Goal: Task Accomplishment & Management: Manage account settings

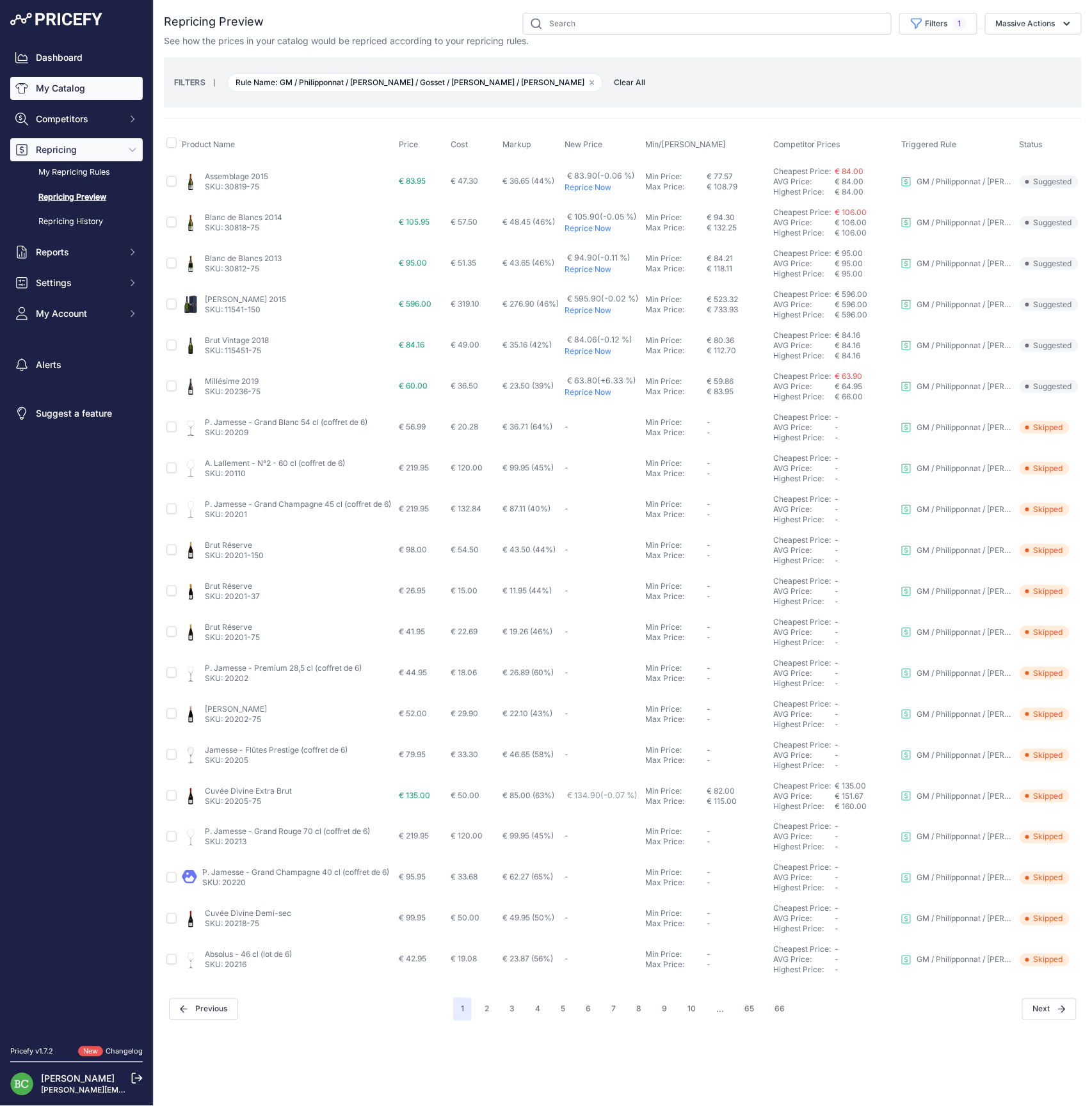
click at [65, 93] on link "My Catalog" at bounding box center [77, 88] width 132 height 23
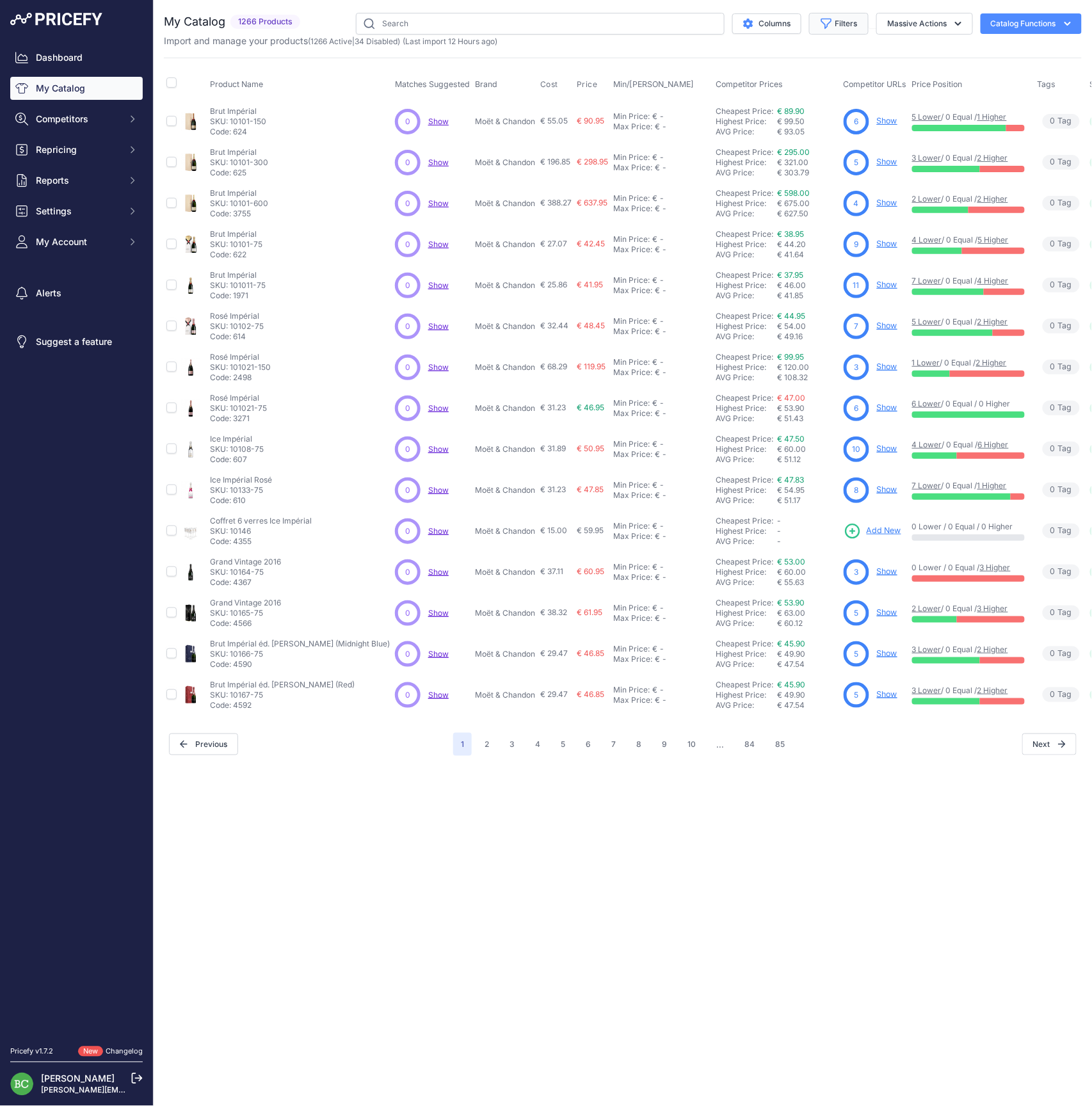
click at [849, 23] on button "Filters" at bounding box center [839, 23] width 60 height 22
select select "[PERSON_NAME]"
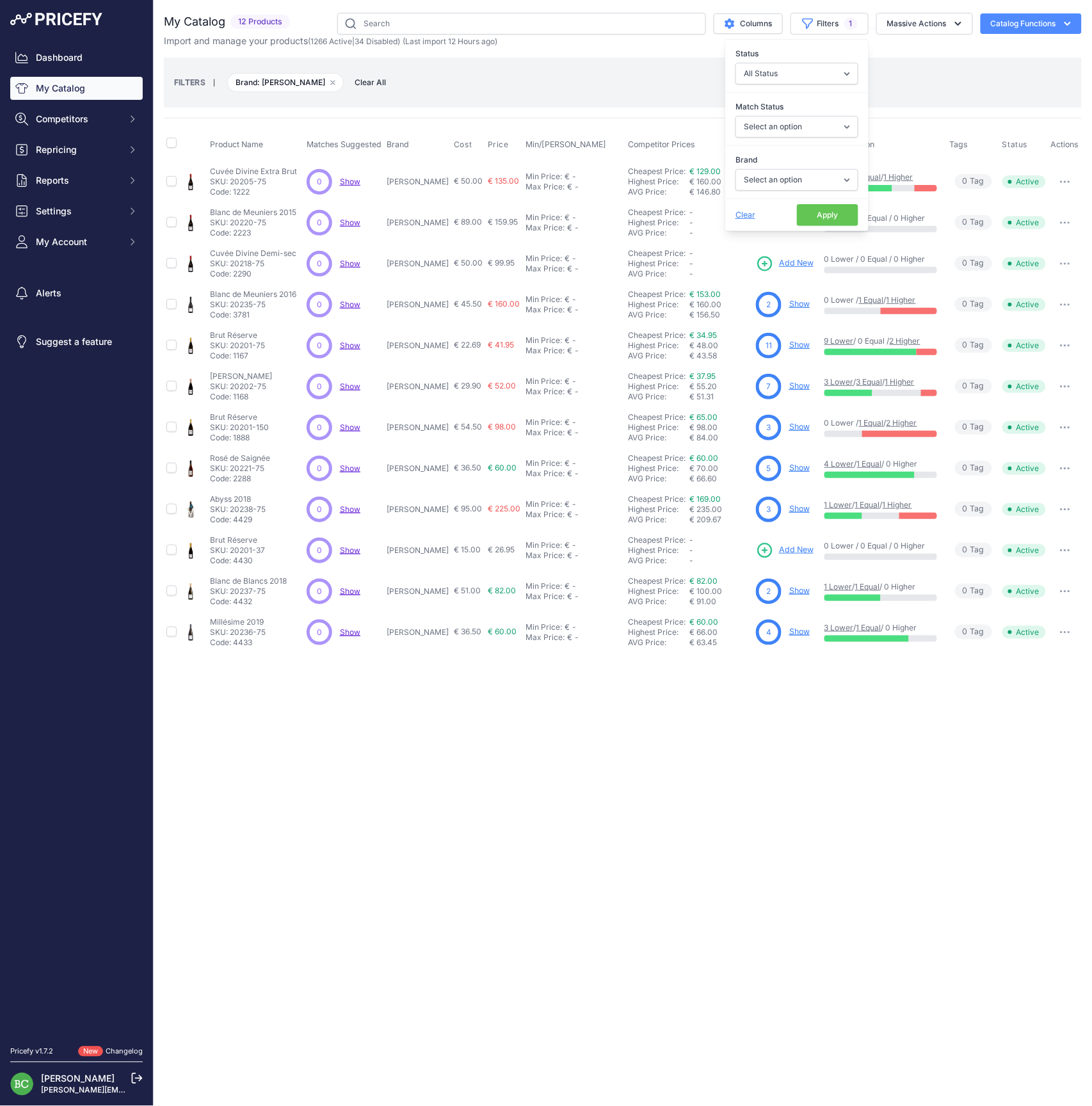
click at [650, 931] on div "Close You are not connected to the internet." at bounding box center [623, 553] width 939 height 1106
click at [803, 347] on link "Show" at bounding box center [799, 345] width 20 height 10
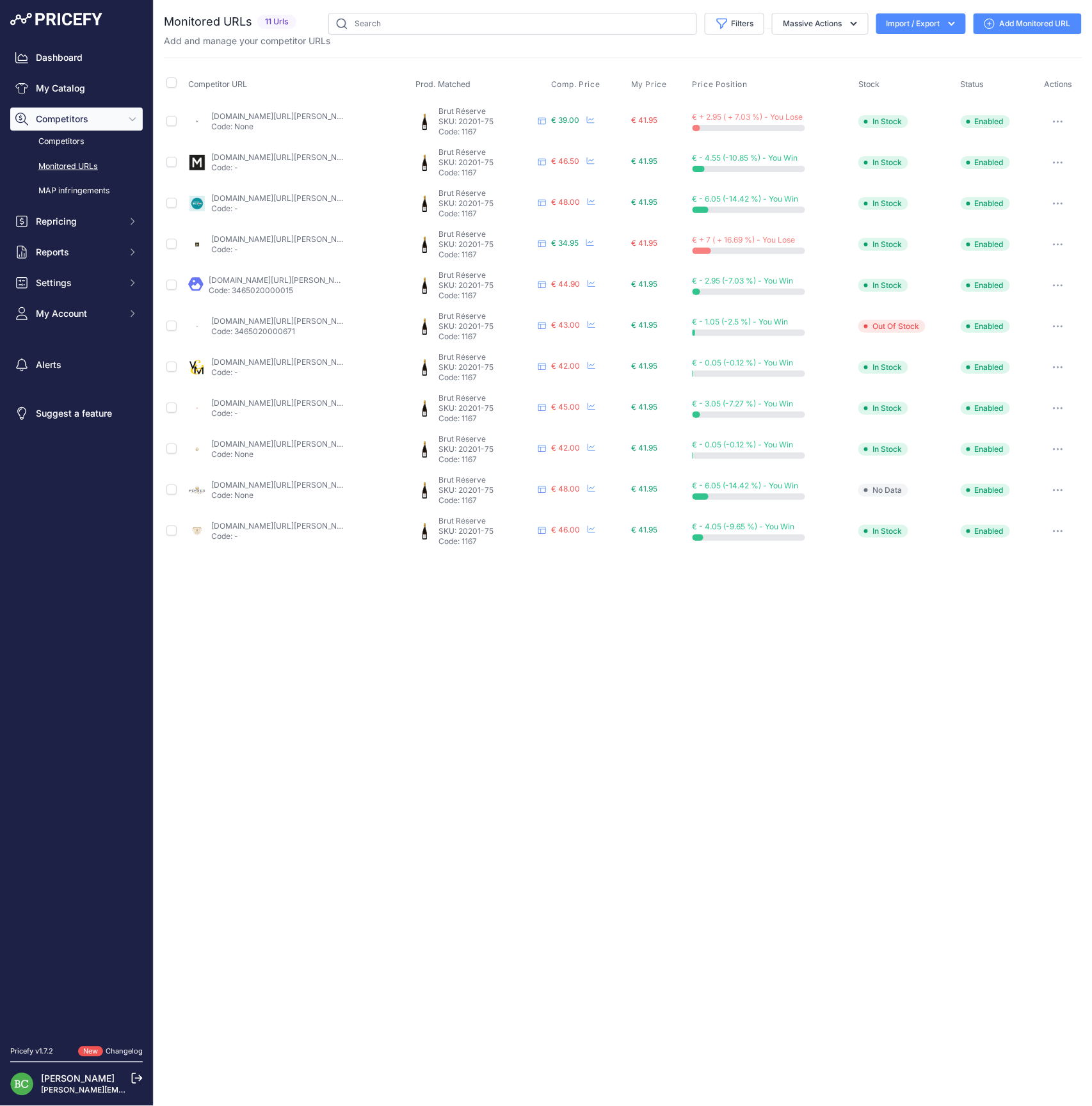
click at [256, 114] on link "enviedechamp.com/fr/champagne-leclerc-briant/635-brut-reserve.html" at bounding box center [284, 116] width 145 height 10
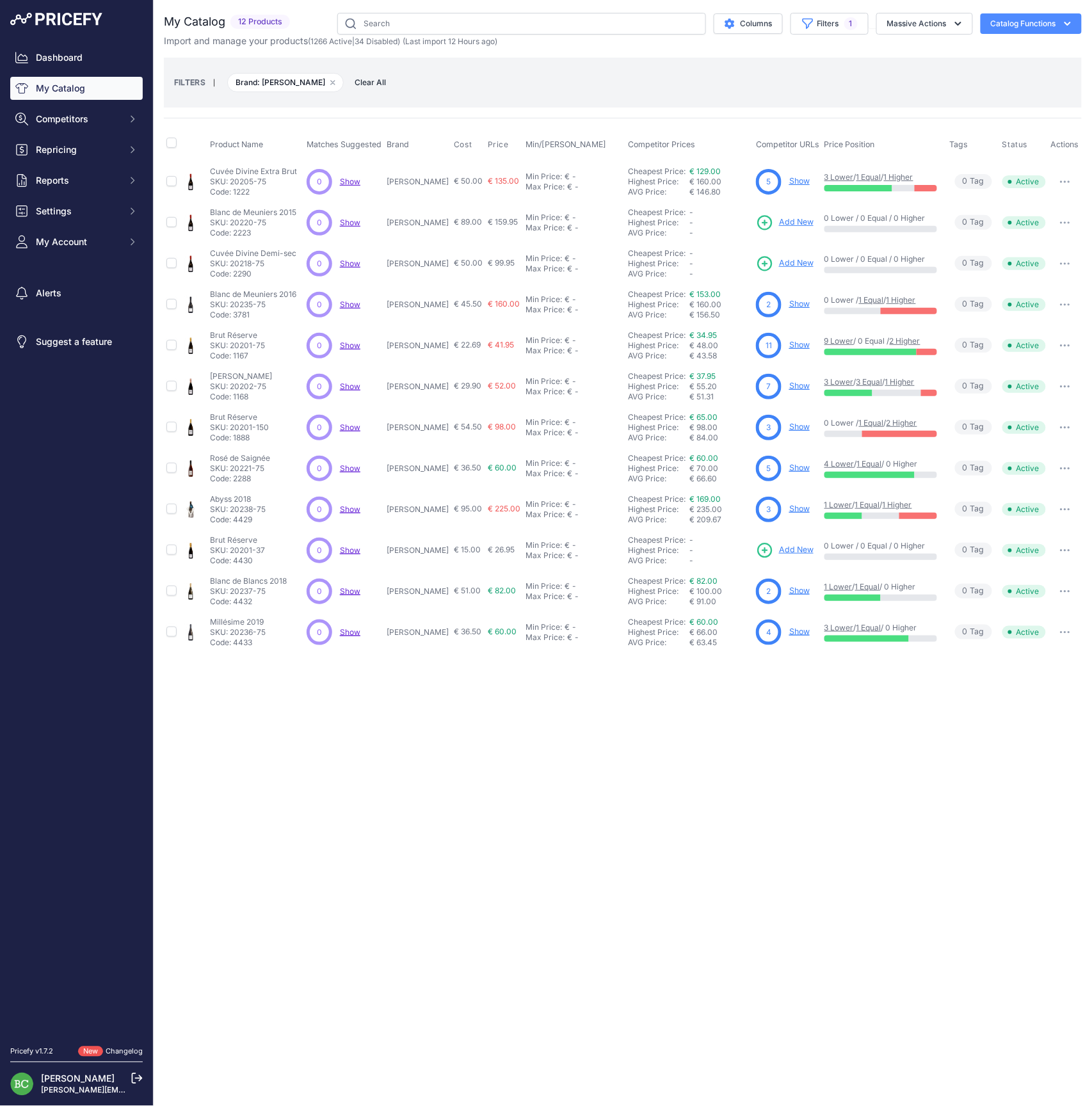
click at [798, 385] on link "Show" at bounding box center [799, 386] width 20 height 10
click at [794, 466] on link "Show" at bounding box center [799, 468] width 20 height 10
click at [799, 628] on link "Show" at bounding box center [799, 632] width 20 height 10
click at [59, 92] on link "My Catalog" at bounding box center [77, 88] width 132 height 23
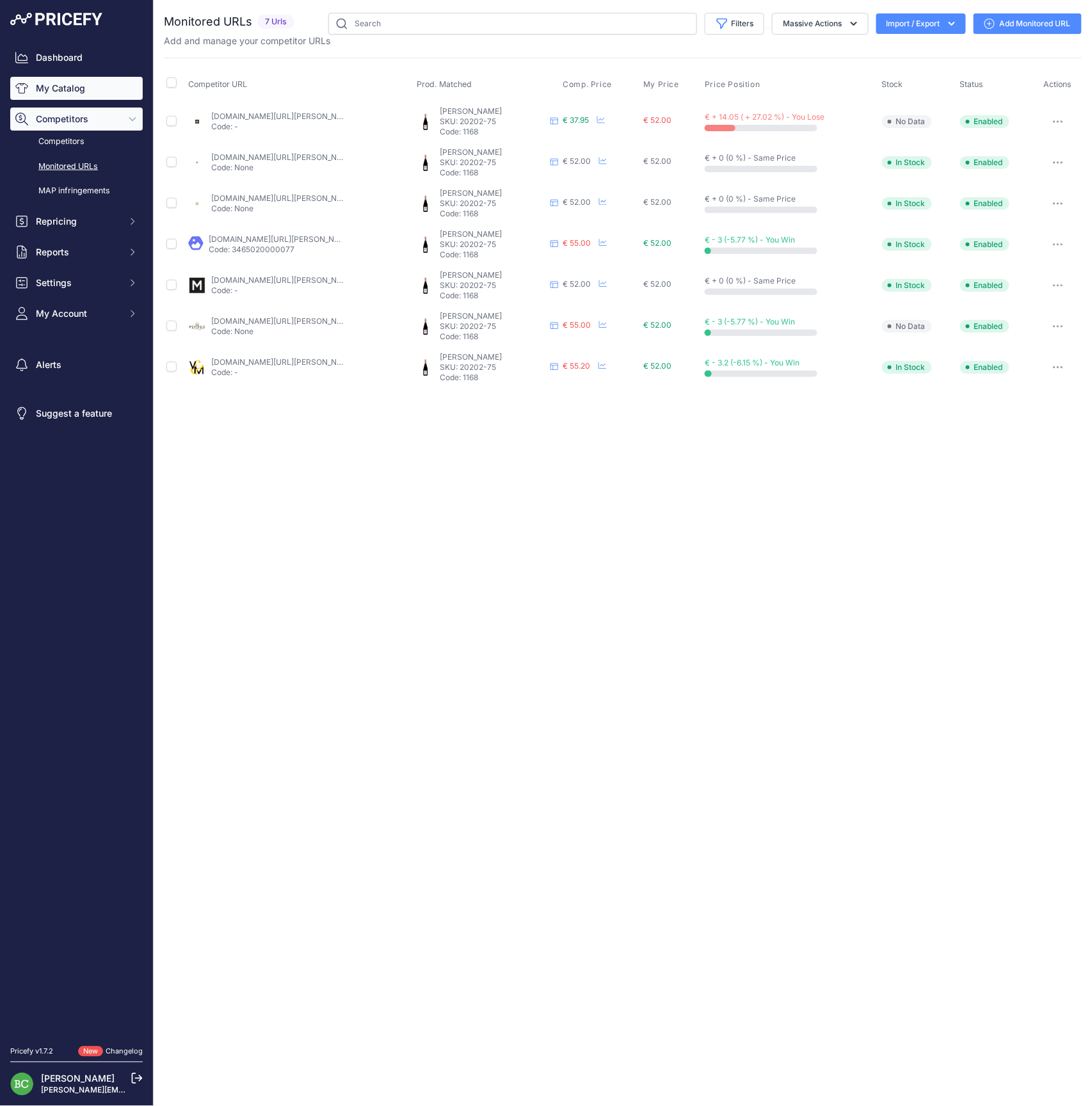
click at [67, 97] on link "My Catalog" at bounding box center [77, 88] width 132 height 23
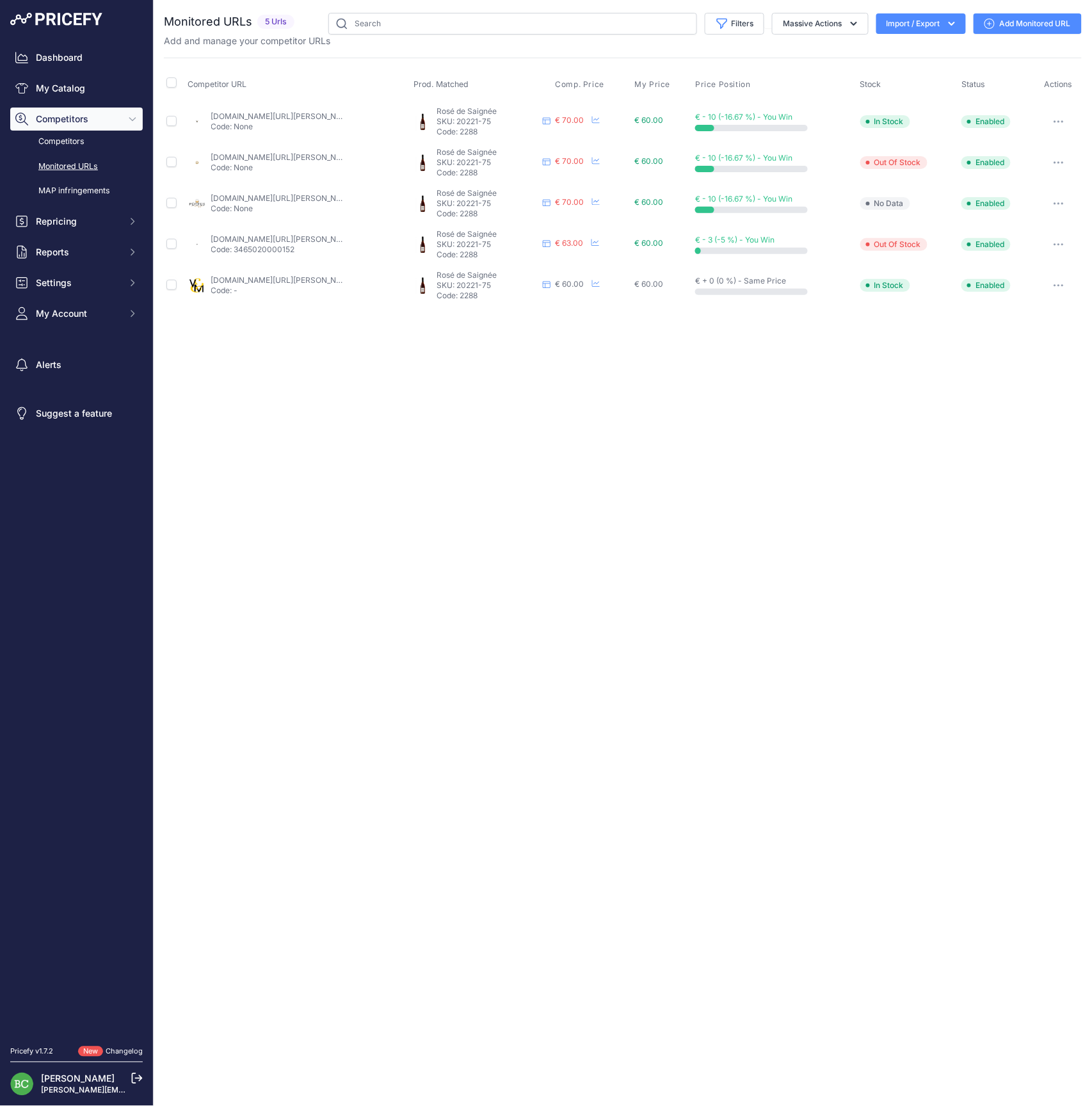
click at [1062, 285] on icon "button" at bounding box center [1062, 286] width 1 height 1
click at [1000, 393] on button "Disable" at bounding box center [1014, 394] width 131 height 20
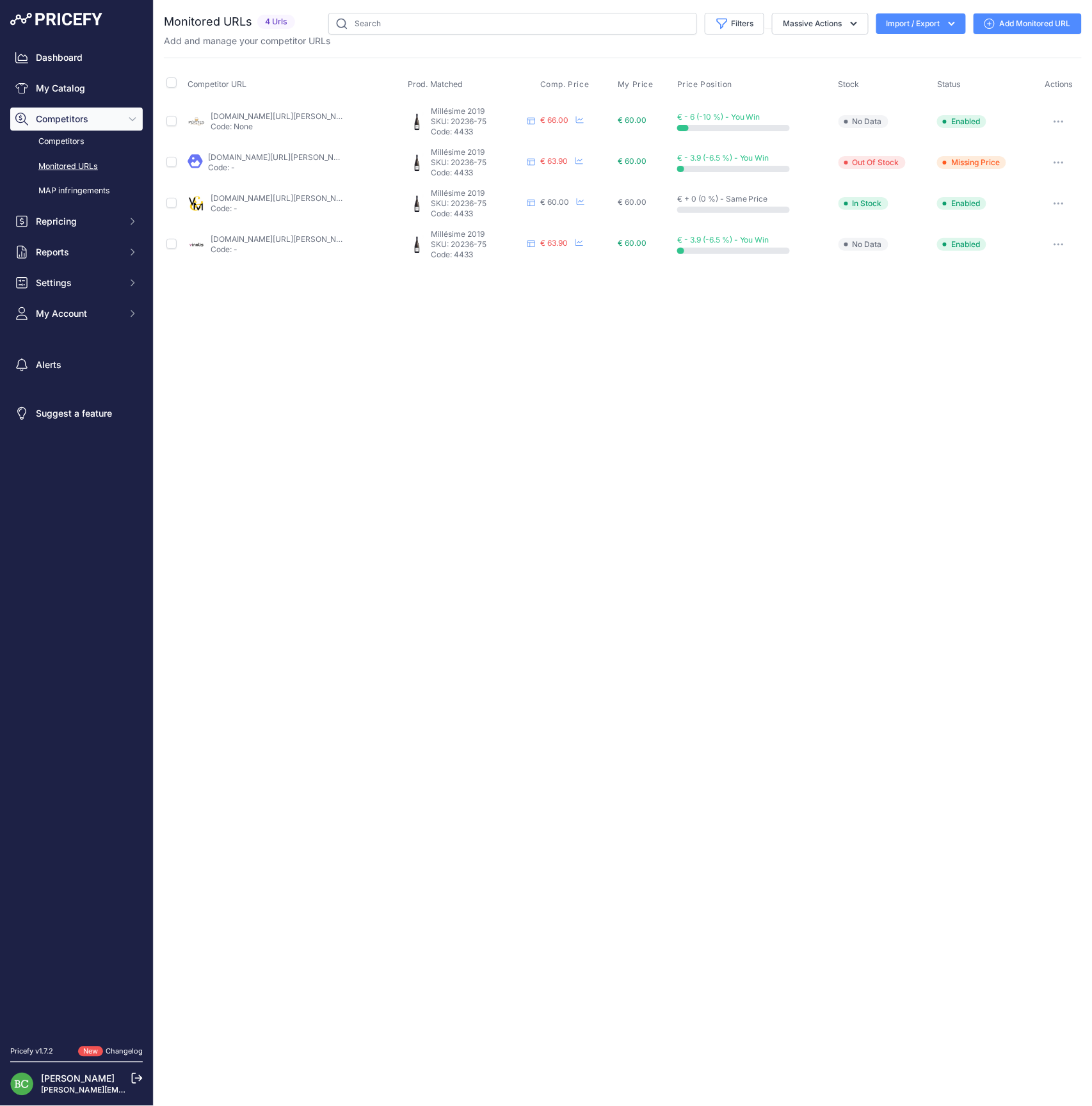
click at [251, 196] on link "vinsetmillesimes.com/fr/leclerc-briant/107863-leclerc-briant-extra-brut-millesi…" at bounding box center [314, 198] width 207 height 10
click at [1060, 202] on icon "button" at bounding box center [1058, 203] width 11 height 3
click at [1009, 310] on button "Disable" at bounding box center [1014, 312] width 131 height 20
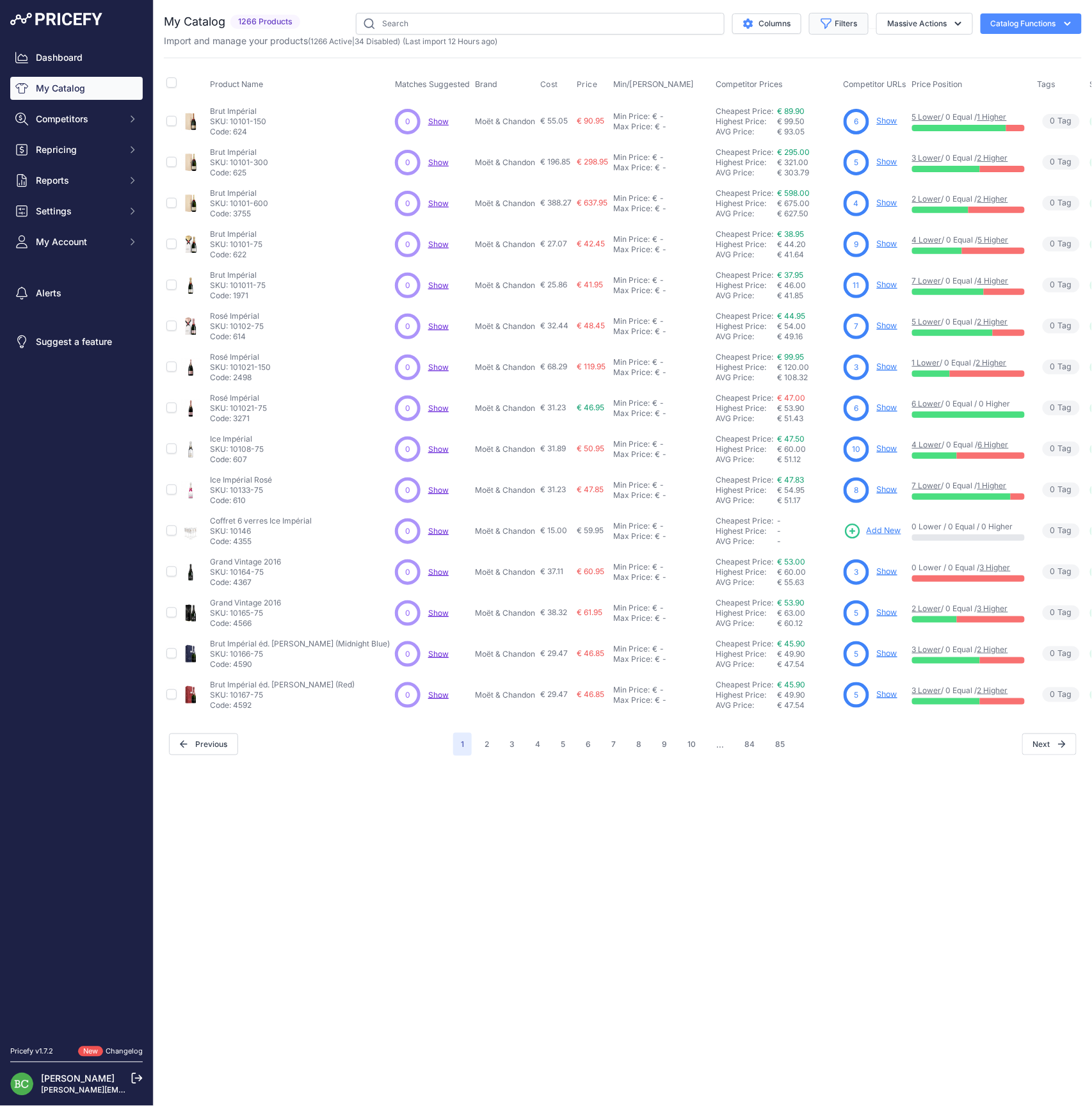
click at [840, 28] on button "Filters" at bounding box center [839, 23] width 60 height 22
select select "[PERSON_NAME]"
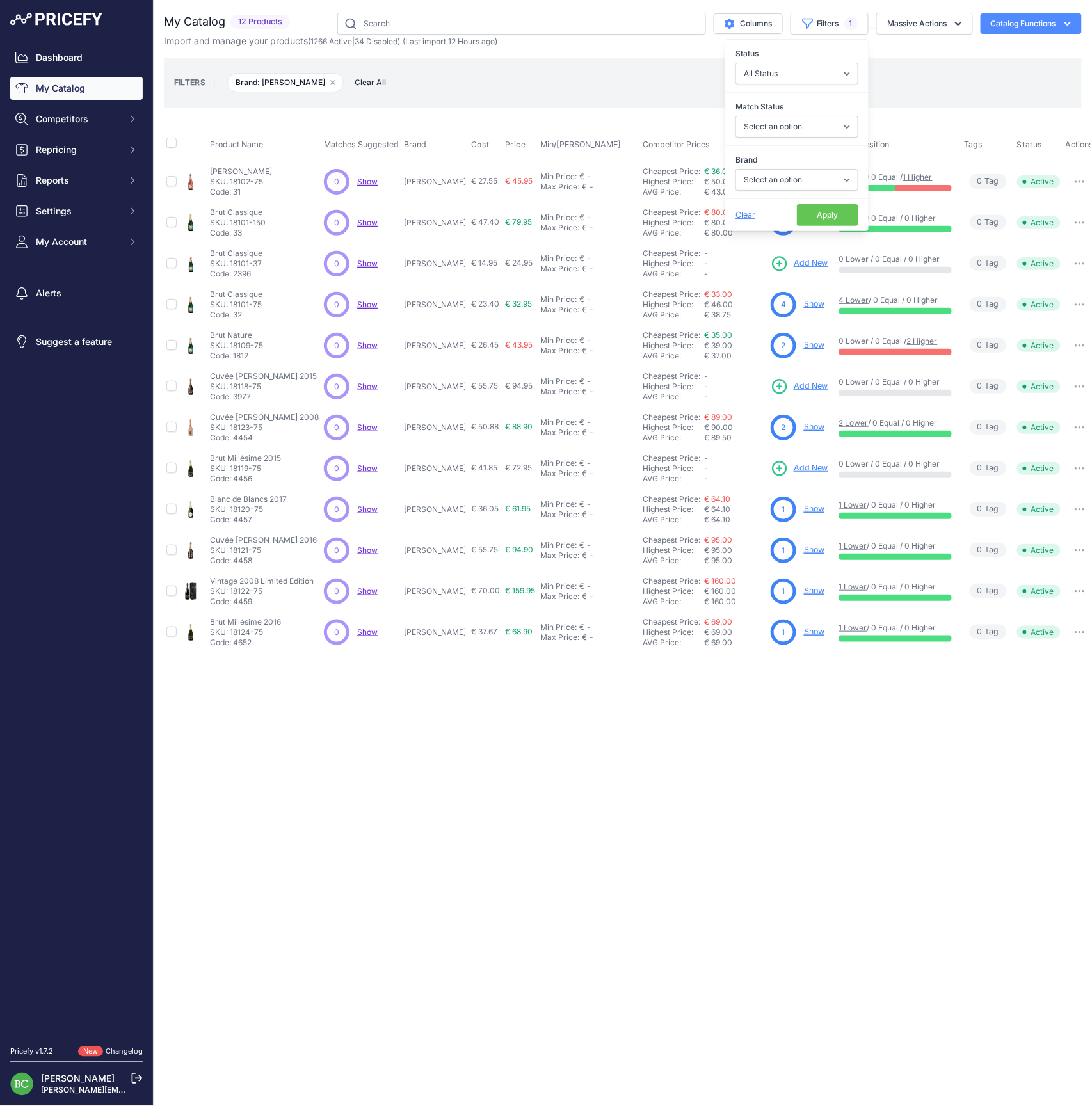
click at [804, 507] on link "Show" at bounding box center [814, 509] width 20 height 10
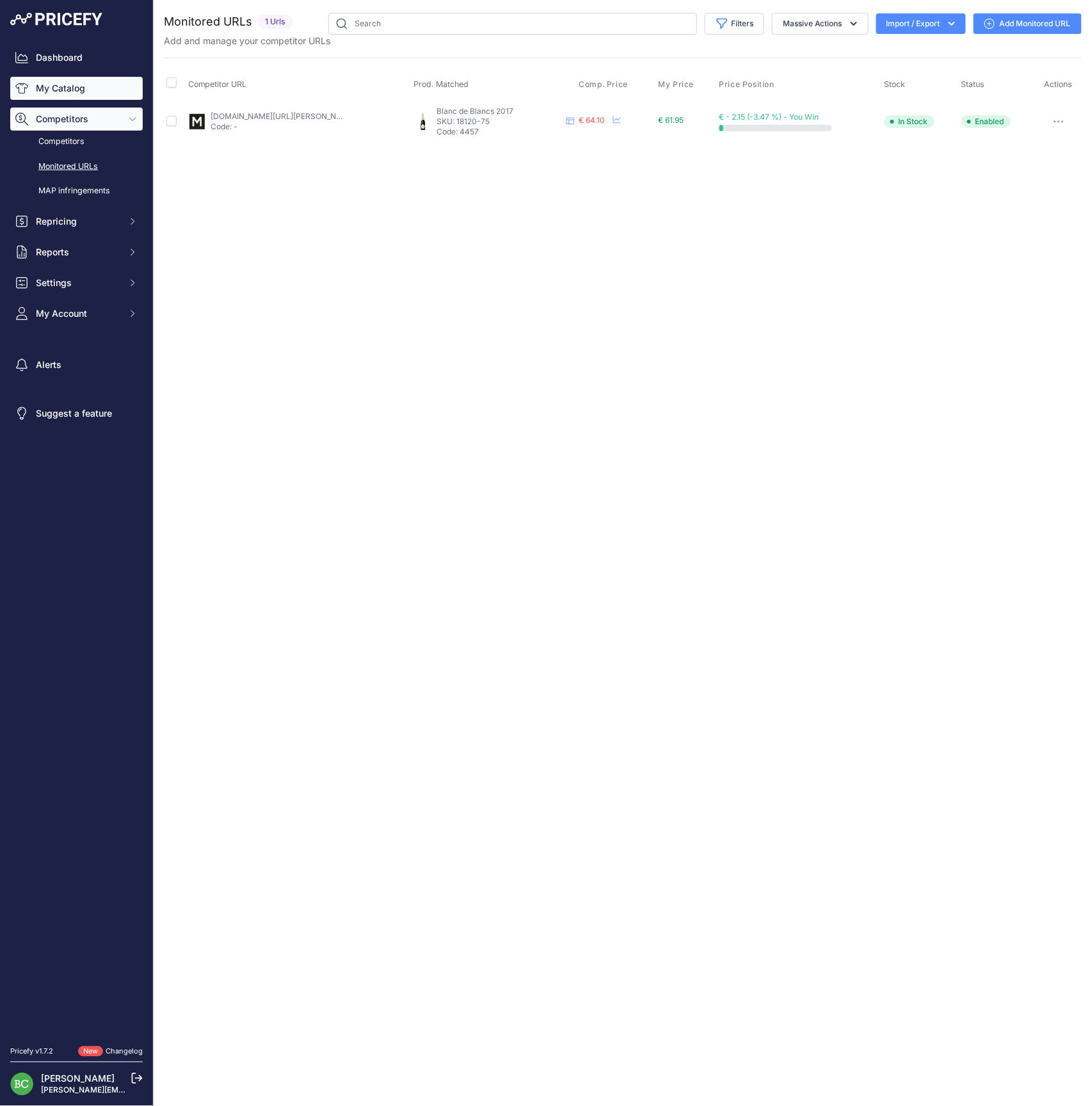
click at [62, 100] on link "My Catalog" at bounding box center [77, 88] width 132 height 23
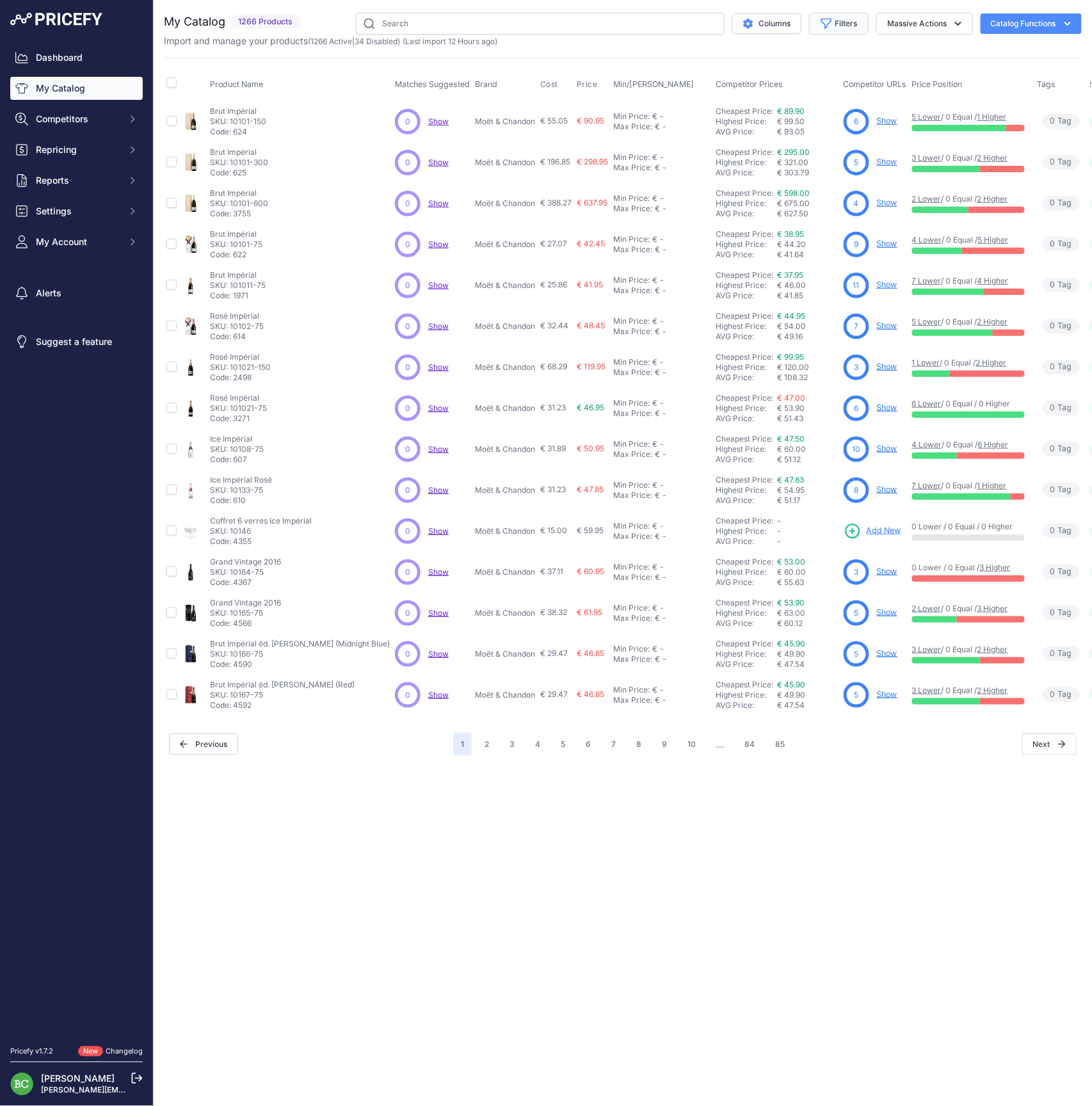
click at [839, 18] on button "Filters" at bounding box center [839, 23] width 60 height 22
select select "[PERSON_NAME]"
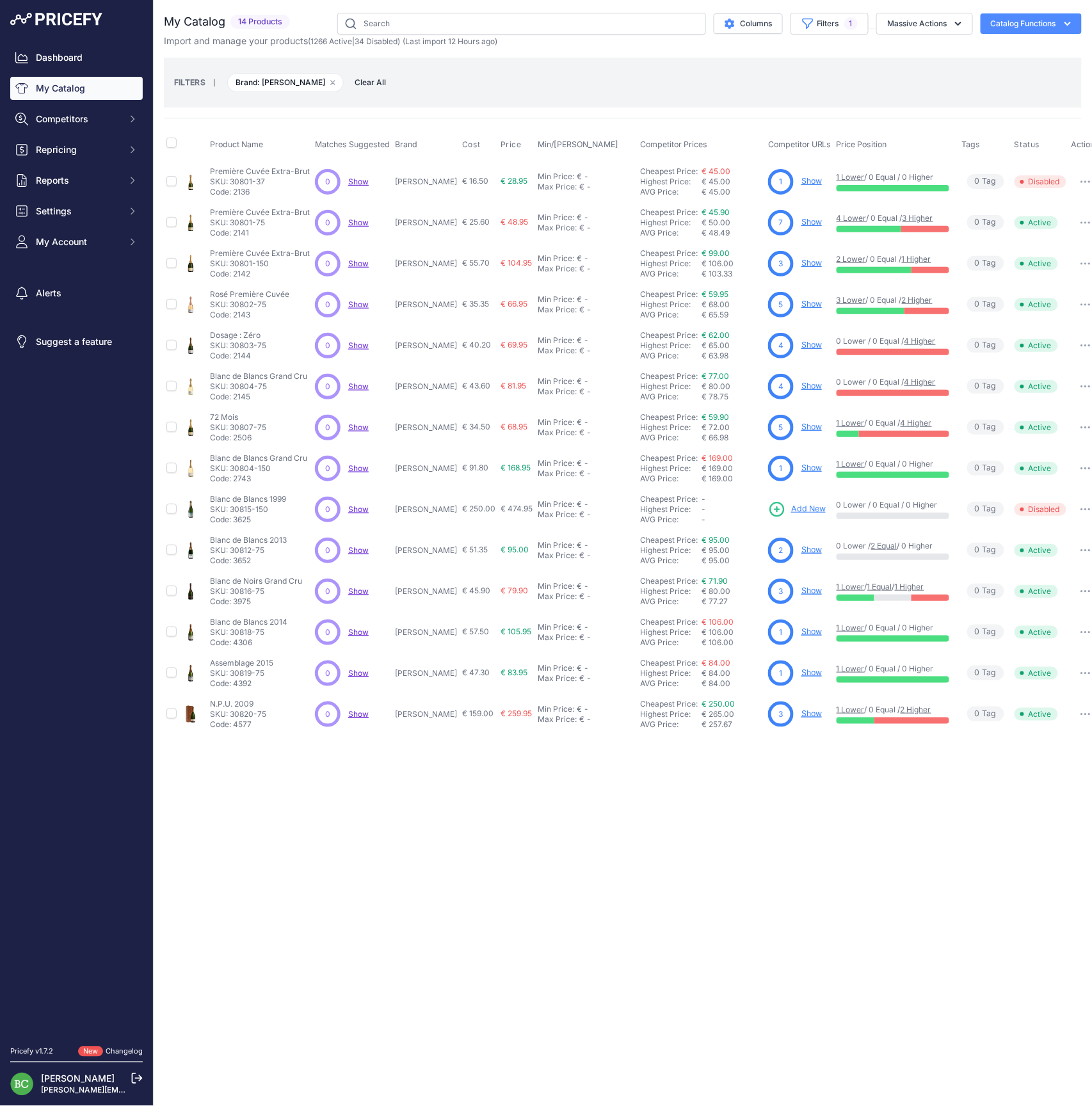
click at [569, 891] on div "Close You are not connected to the internet." at bounding box center [623, 553] width 939 height 1106
click at [801, 386] on link "Show" at bounding box center [811, 386] width 20 height 10
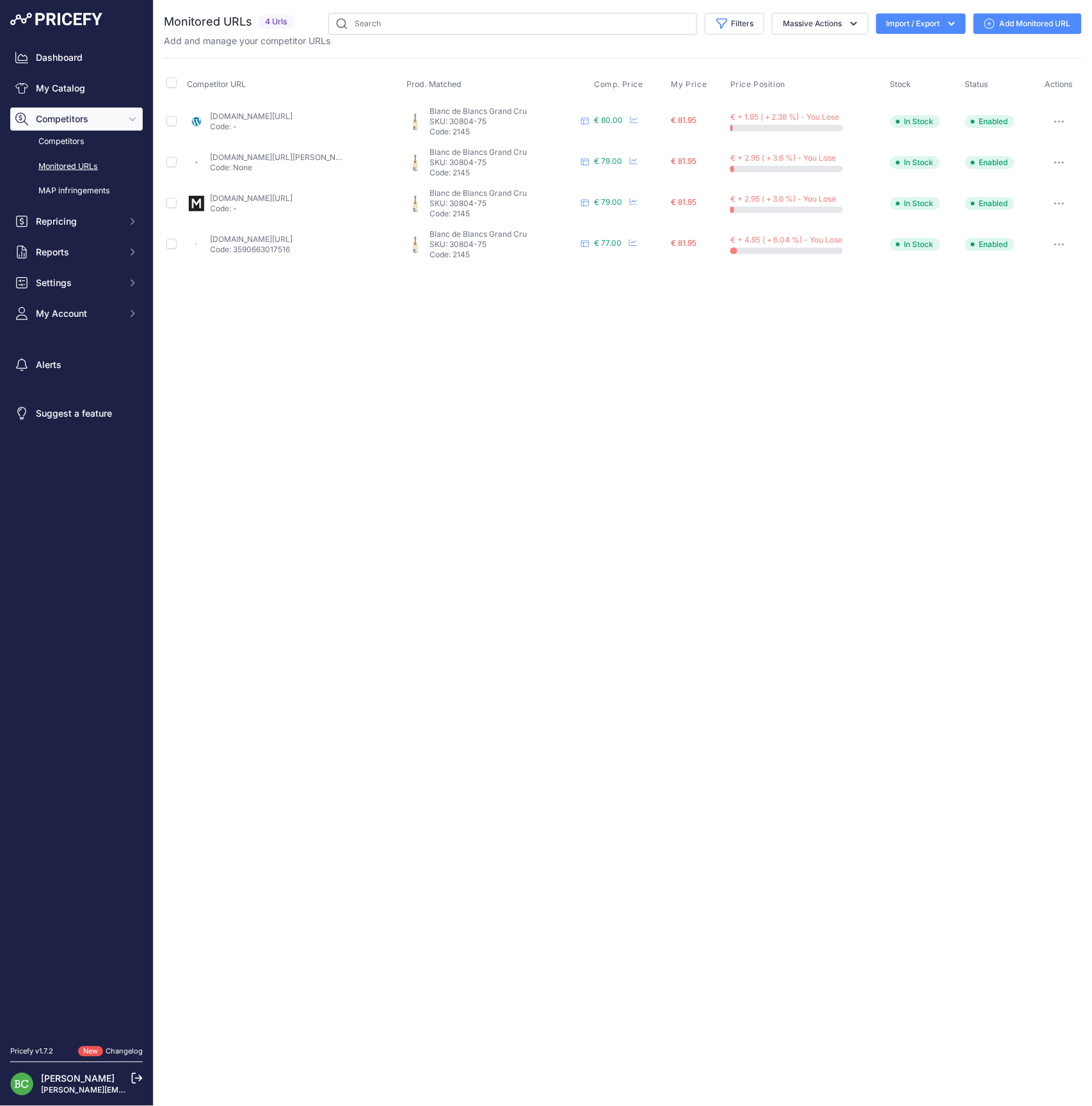
click at [480, 401] on div "Close You are not connected to the internet." at bounding box center [623, 553] width 939 height 1106
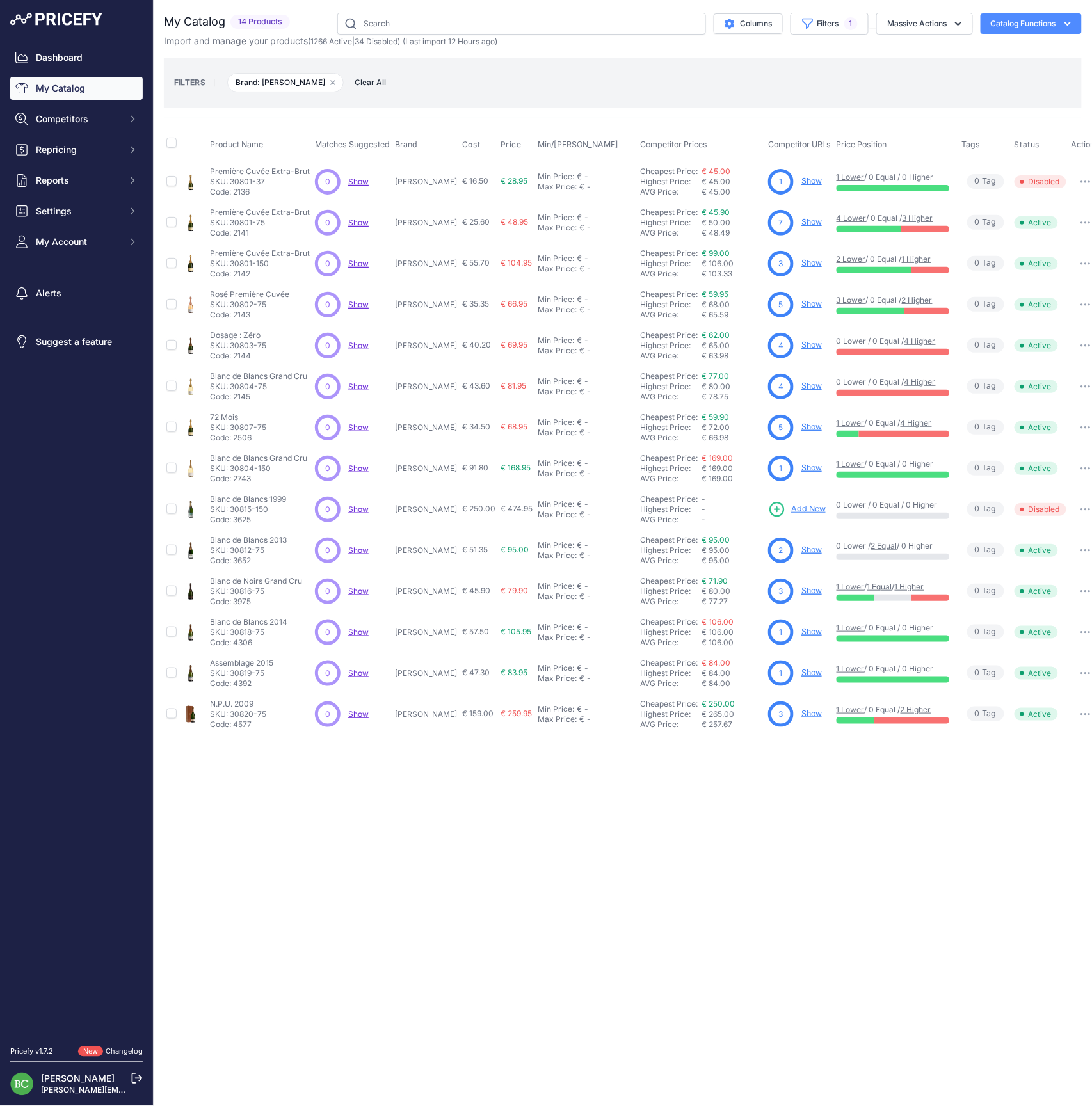
click at [357, 220] on span "Show" at bounding box center [358, 222] width 20 height 10
click at [801, 222] on link "Show" at bounding box center [811, 222] width 20 height 10
click at [801, 550] on link "Show" at bounding box center [811, 549] width 20 height 10
click at [801, 634] on link "Show" at bounding box center [811, 632] width 20 height 10
click at [75, 95] on link "My Catalog" at bounding box center [77, 88] width 132 height 23
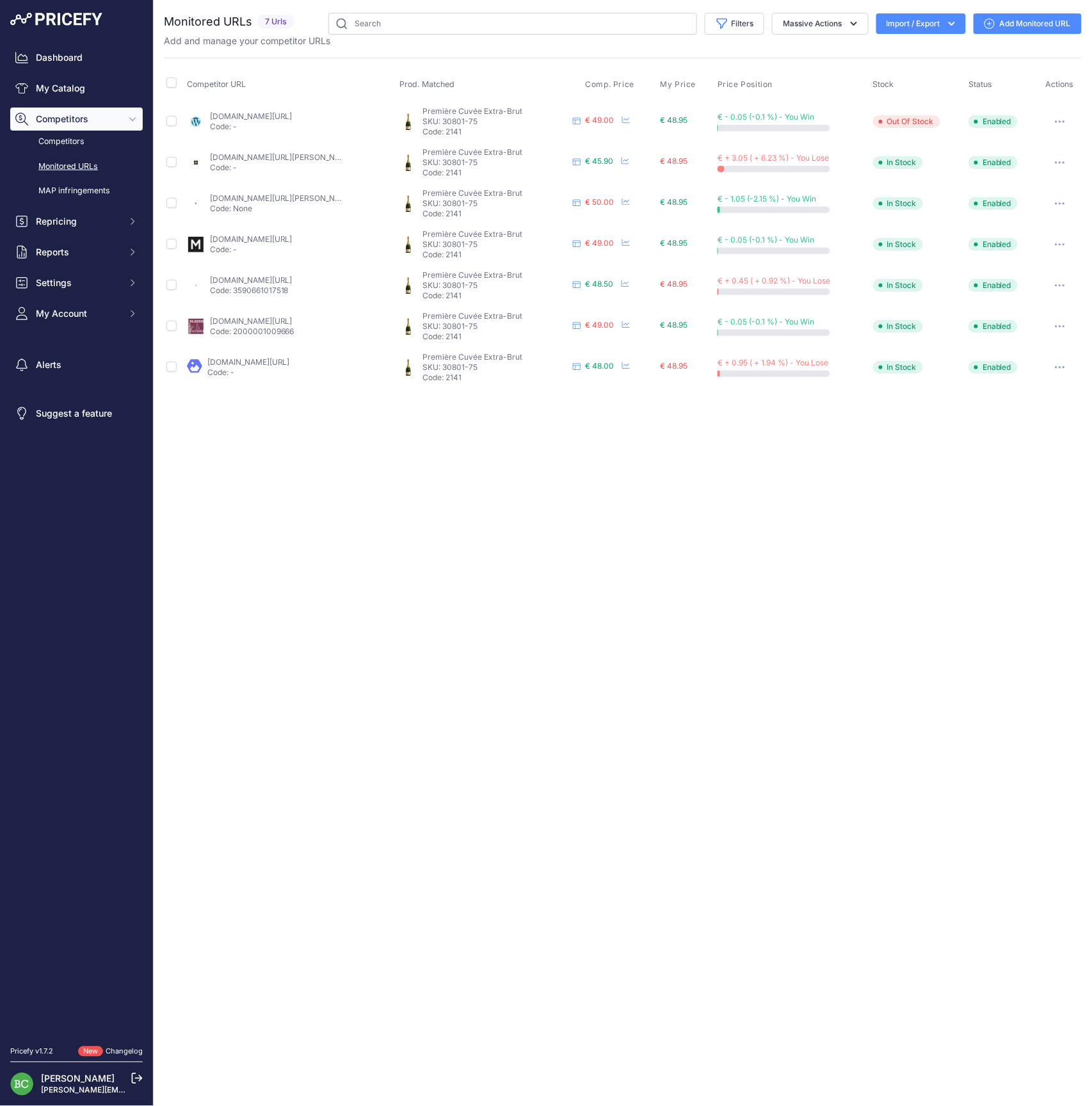
click at [1062, 367] on icon "button" at bounding box center [1060, 367] width 11 height 3
click at [1010, 472] on button "Disable" at bounding box center [1014, 476] width 131 height 20
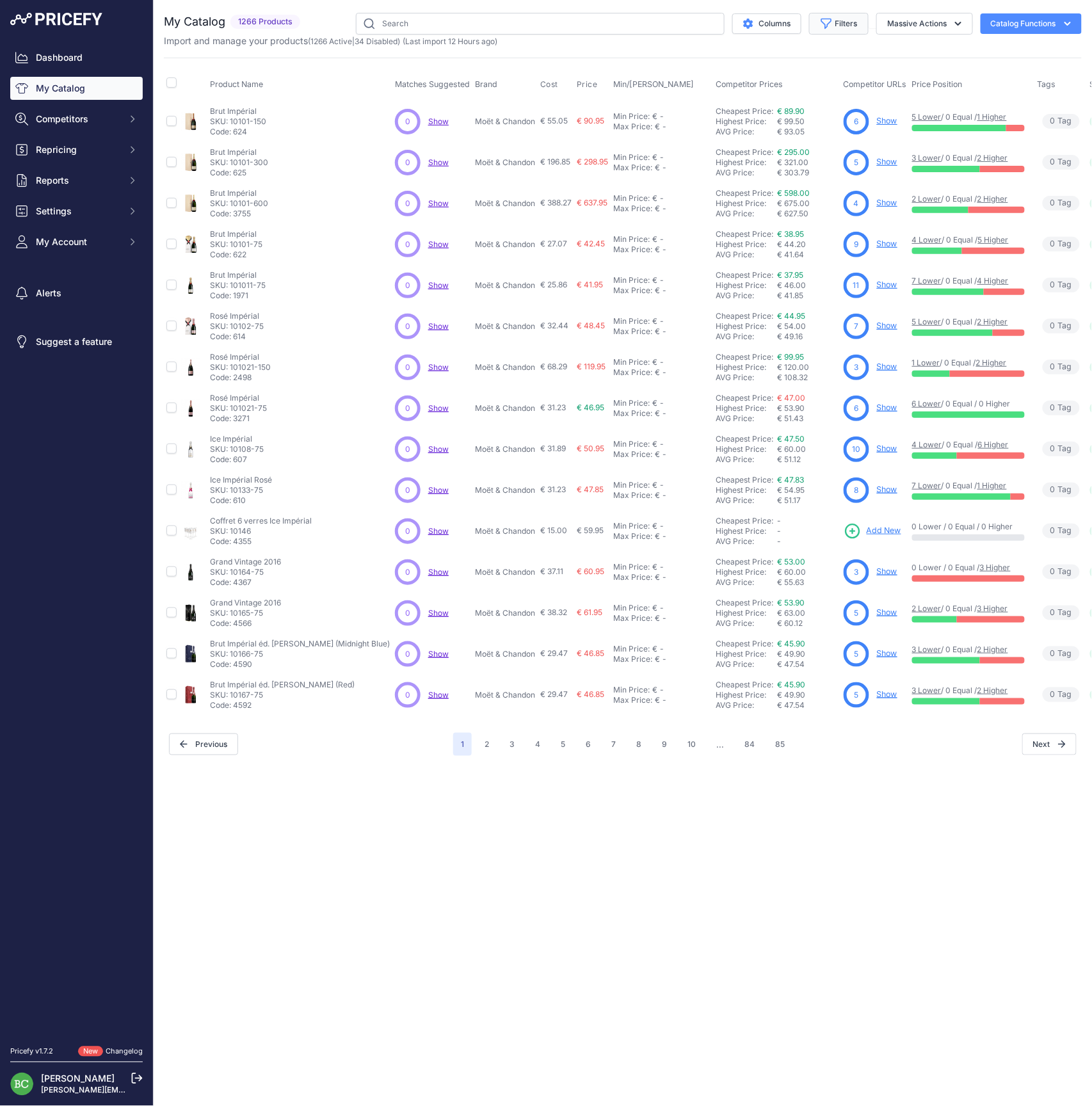
click at [839, 24] on button "Filters" at bounding box center [839, 23] width 60 height 22
select select "[PERSON_NAME]"
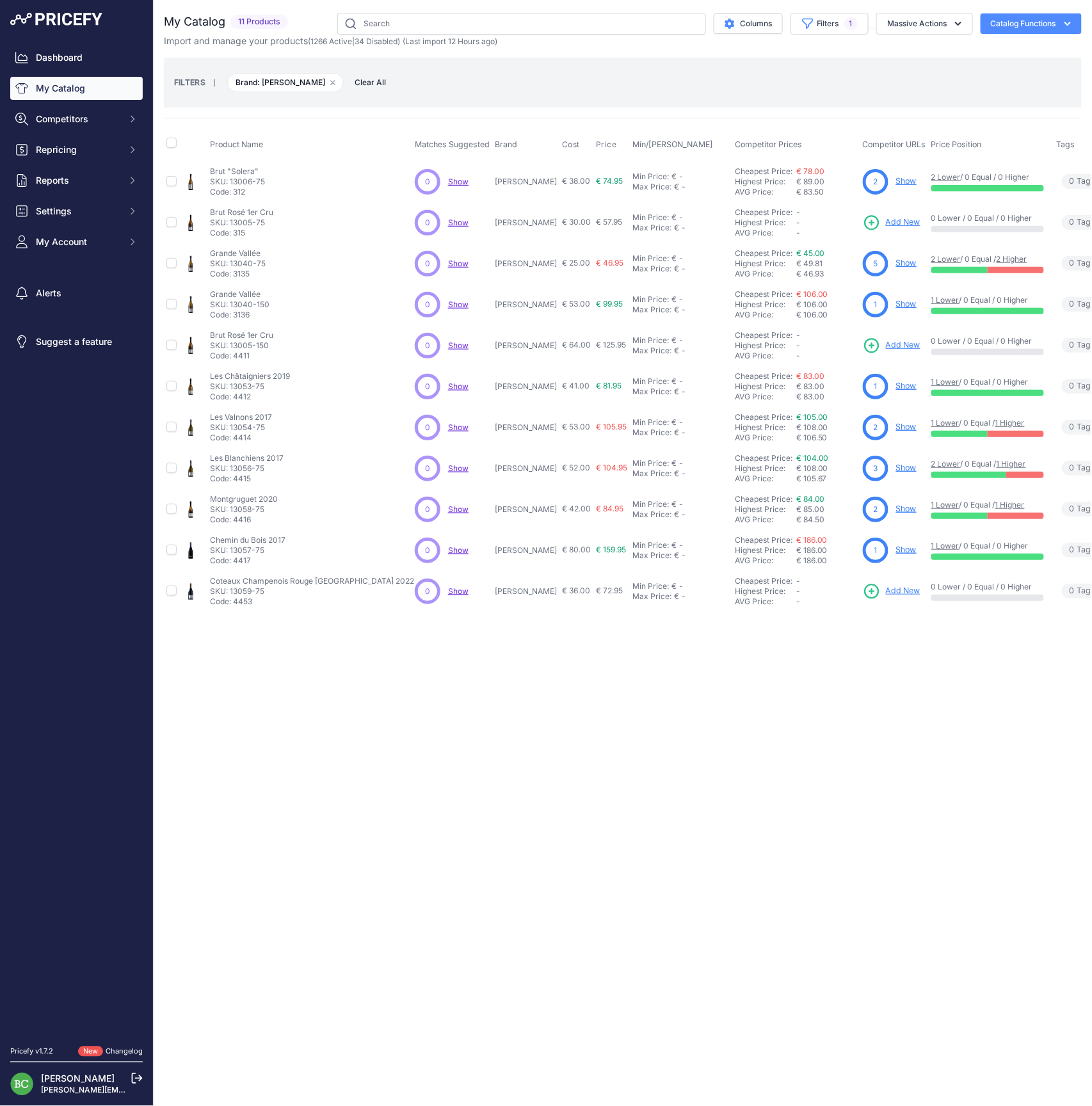
click at [754, 868] on div "Close You are not connected to the internet." at bounding box center [623, 553] width 939 height 1106
click at [896, 469] on link "Show" at bounding box center [906, 468] width 20 height 10
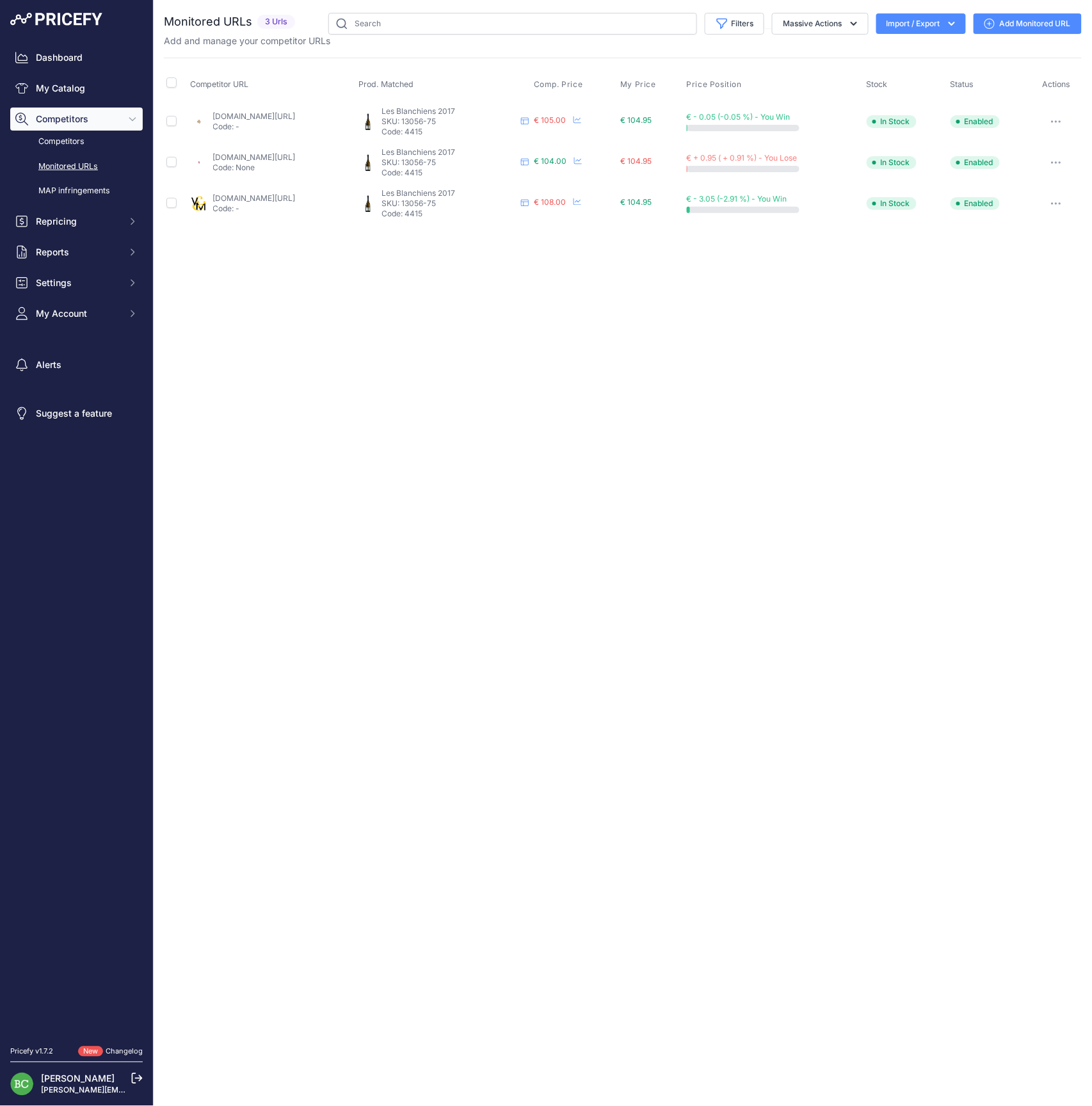
click at [236, 161] on div "lavinia.com/fr-fr/r-pouillon-fils-premier-cru-les-blanchiens-brut-nature-2021-0…" at bounding box center [254, 163] width 82 height 20
click at [236, 159] on link "lavinia.com/fr-fr/r-pouillon-fils-premier-cru-les-blanchiens-brut-nature-2021-0…" at bounding box center [254, 158] width 82 height 10
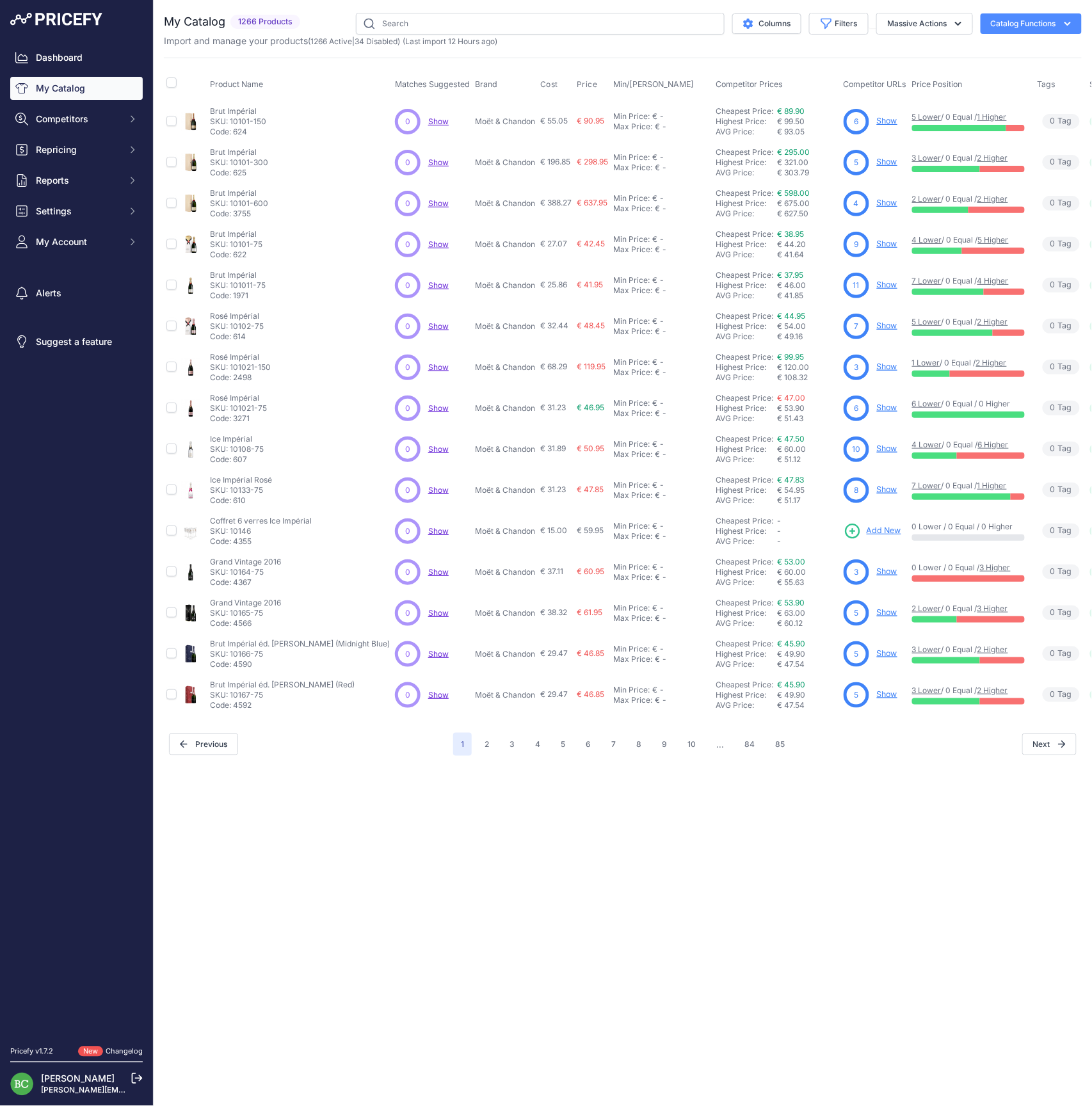
click at [618, 56] on div "My Catalog 1266 Products" at bounding box center [623, 384] width 918 height 743
